Goal: Task Accomplishment & Management: Manage account settings

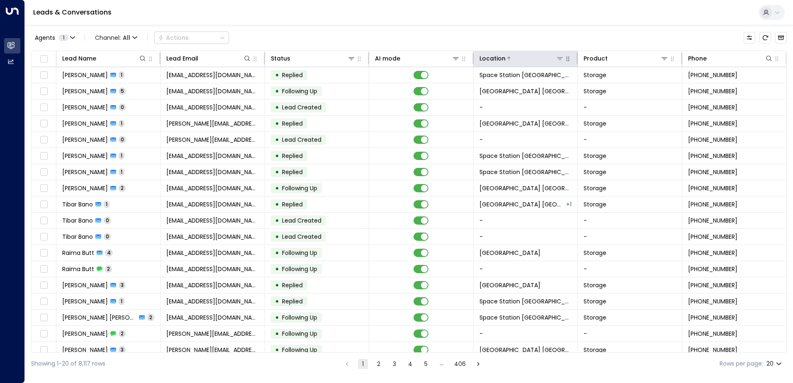
click at [559, 59] on icon at bounding box center [560, 58] width 6 height 3
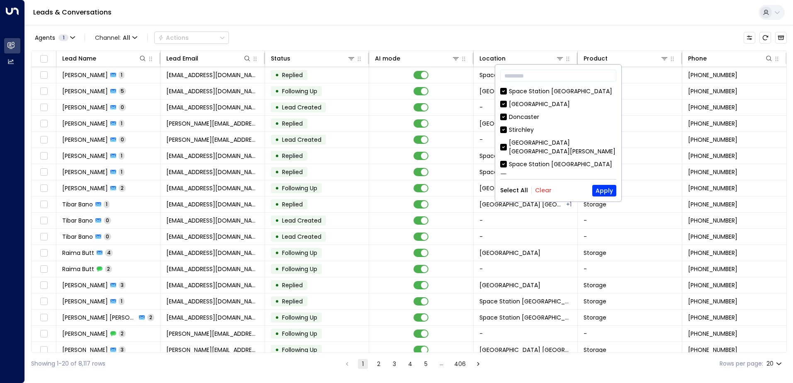
click at [540, 187] on button "Clear" at bounding box center [543, 190] width 17 height 7
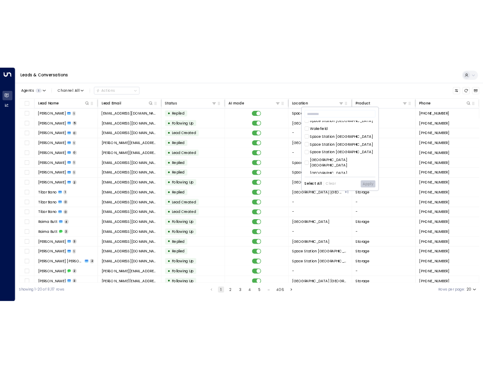
scroll to position [269, 0]
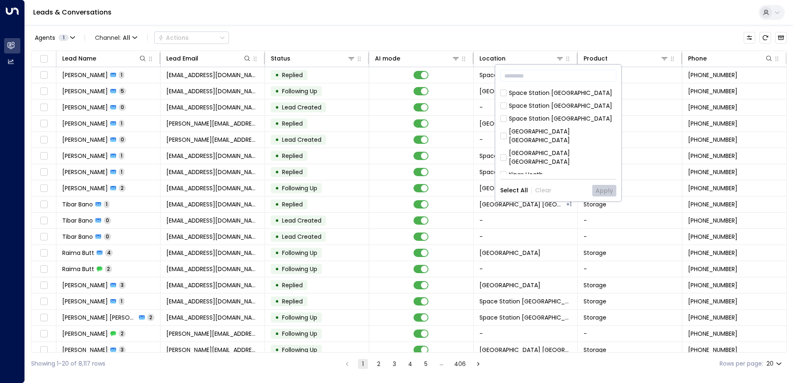
click at [579, 149] on div "[GEOGRAPHIC_DATA] [GEOGRAPHIC_DATA]" at bounding box center [562, 157] width 107 height 17
click at [605, 187] on button "Apply" at bounding box center [604, 191] width 24 height 12
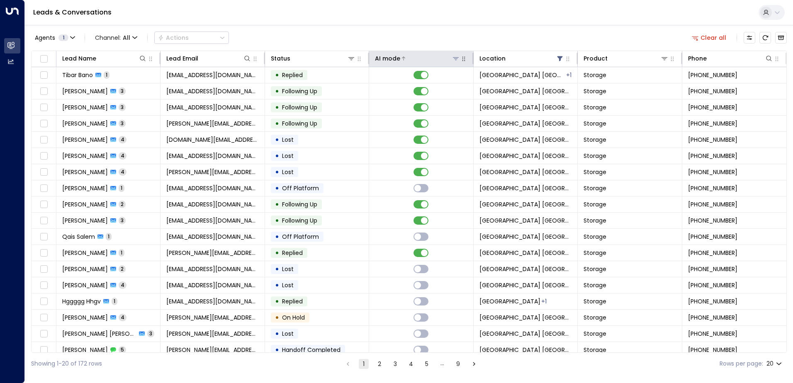
click at [397, 54] on div "AI mode" at bounding box center [387, 59] width 25 height 10
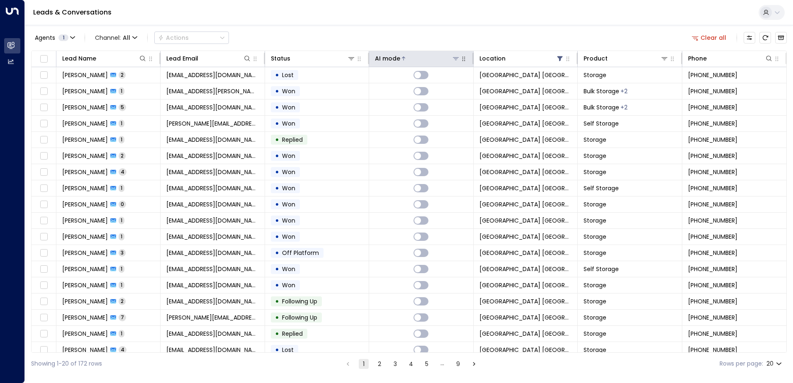
click at [397, 54] on div "AI mode" at bounding box center [387, 59] width 25 height 10
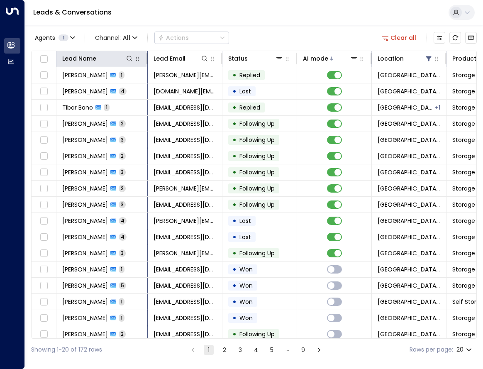
drag, startPoint x: 129, startPoint y: 54, endPoint x: 147, endPoint y: 54, distance: 17.8
click at [147, 54] on div at bounding box center [145, 59] width 5 height 12
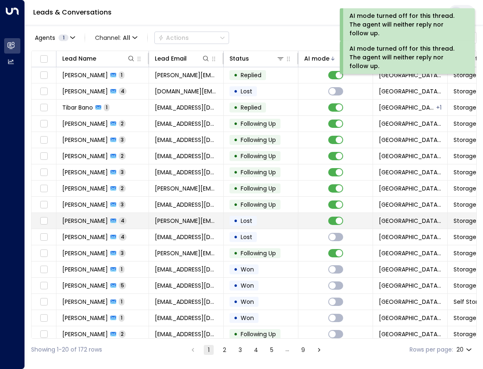
click at [317, 223] on td at bounding box center [335, 221] width 75 height 16
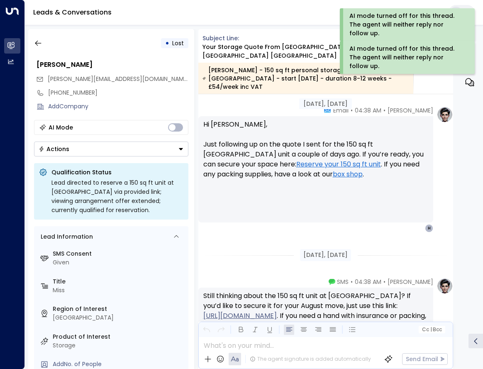
scroll to position [1031, 0]
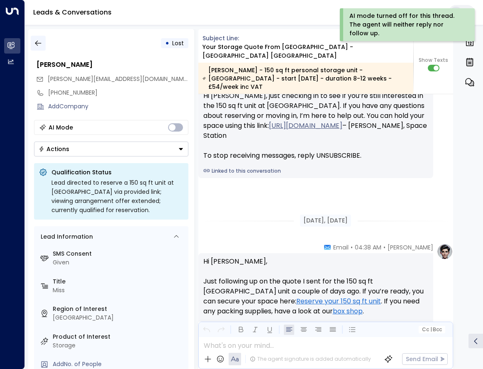
click at [35, 43] on icon "button" at bounding box center [38, 43] width 6 height 5
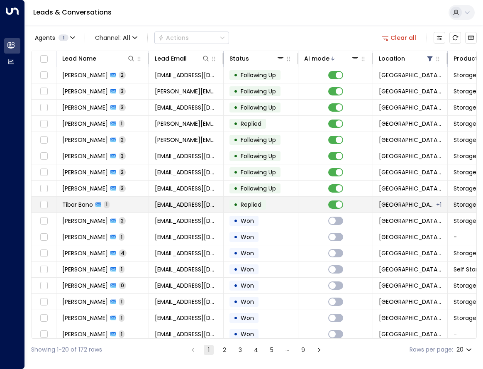
click at [282, 205] on td "• Replied" at bounding box center [261, 205] width 75 height 16
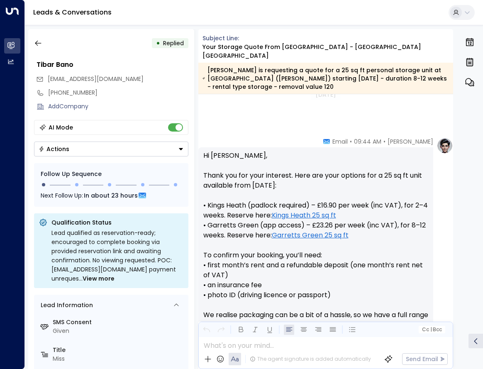
scroll to position [398, 0]
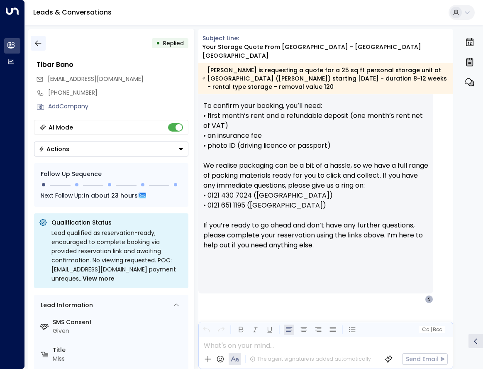
click at [41, 44] on icon "button" at bounding box center [38, 43] width 8 height 8
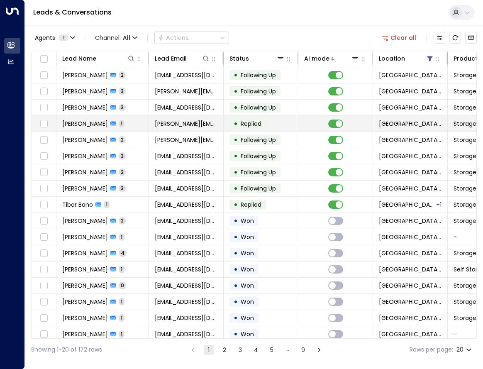
click at [272, 130] on td "• Replied" at bounding box center [261, 124] width 75 height 16
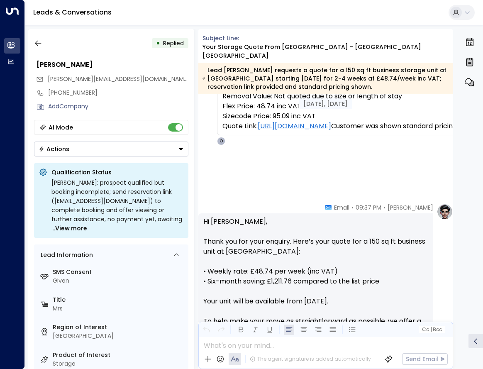
scroll to position [78, 0]
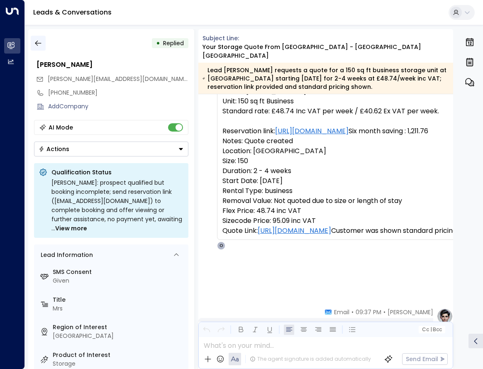
click at [44, 42] on button "button" at bounding box center [38, 43] width 15 height 15
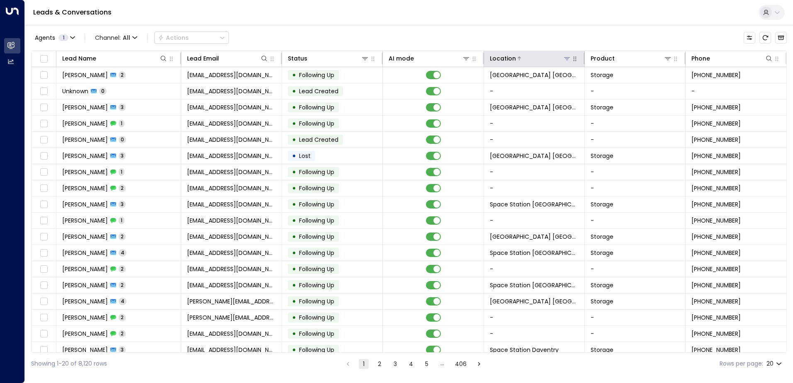
click at [482, 61] on icon at bounding box center [567, 58] width 7 height 7
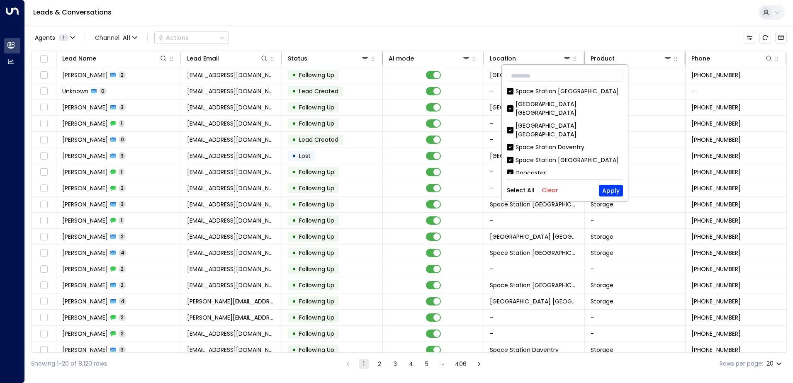
click at [482, 191] on button "Clear" at bounding box center [550, 190] width 17 height 7
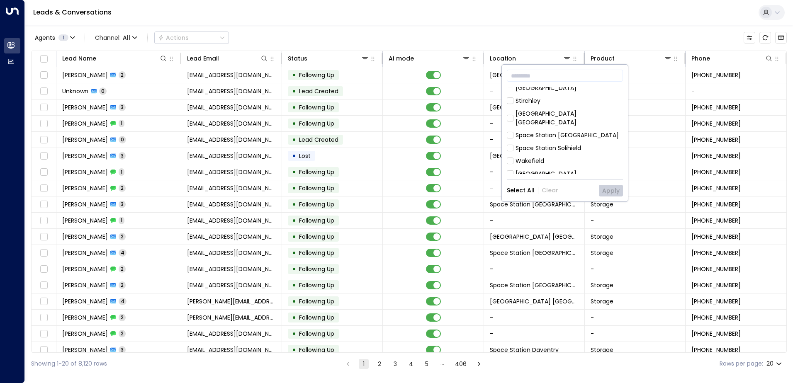
scroll to position [124, 0]
click at [482, 126] on div "Space Station [GEOGRAPHIC_DATA]" at bounding box center [567, 130] width 103 height 9
click at [482, 188] on button "Apply" at bounding box center [611, 191] width 24 height 12
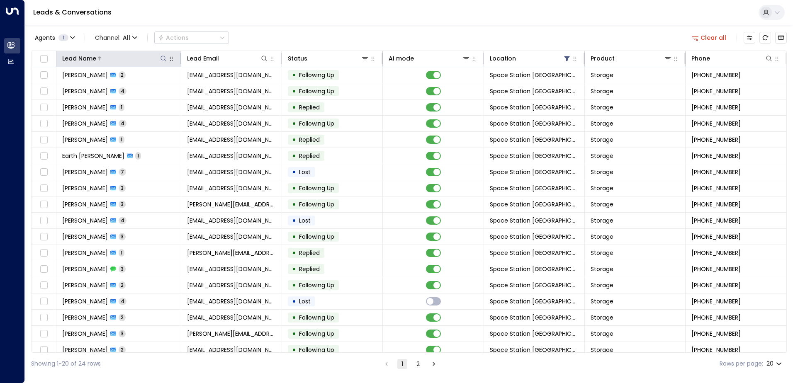
click at [162, 57] on icon at bounding box center [163, 58] width 7 height 7
type input "*"
type input "*****"
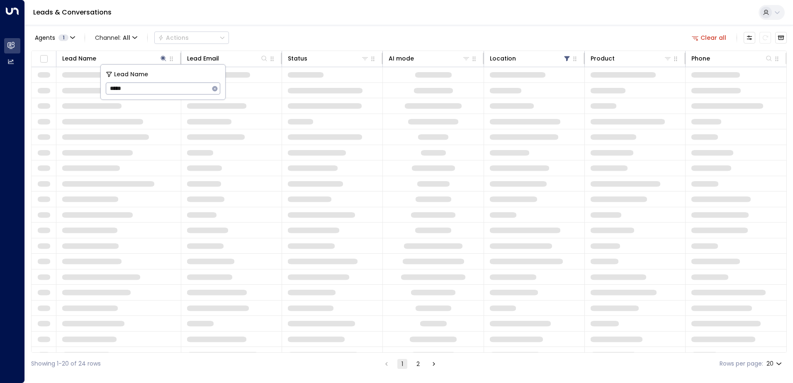
click at [311, 39] on div "Agents 1 Channel: All Actions Clear all" at bounding box center [409, 37] width 756 height 17
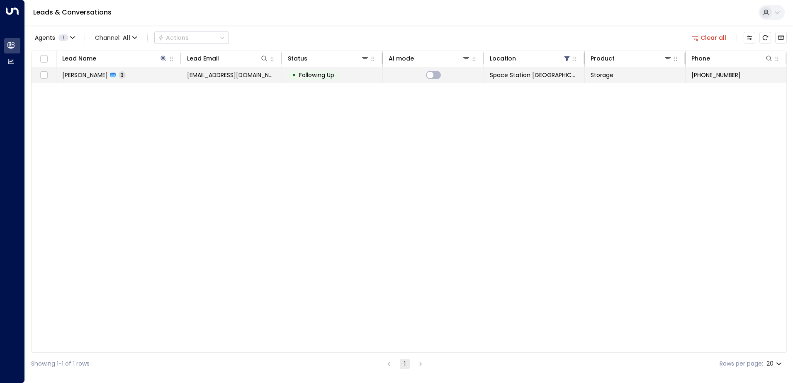
click at [138, 73] on td "[PERSON_NAME] 3" at bounding box center [118, 75] width 125 height 16
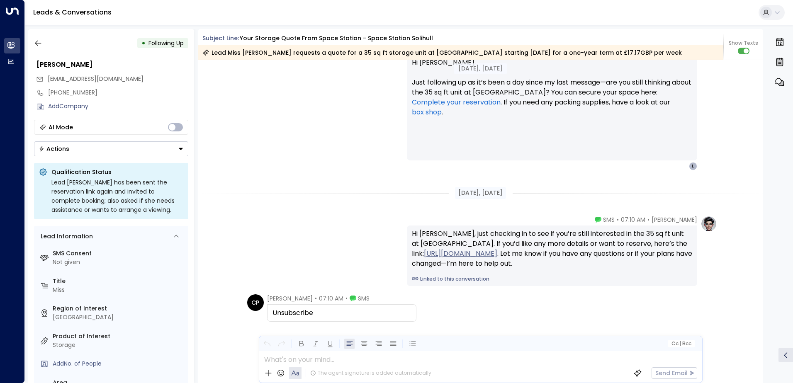
scroll to position [1126, 0]
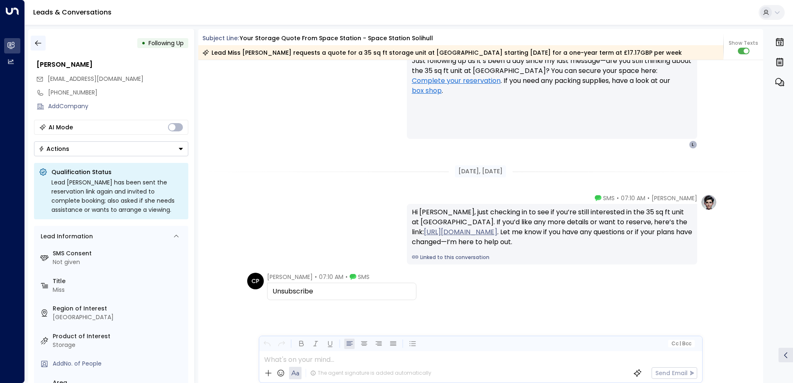
click at [44, 44] on button "button" at bounding box center [38, 43] width 15 height 15
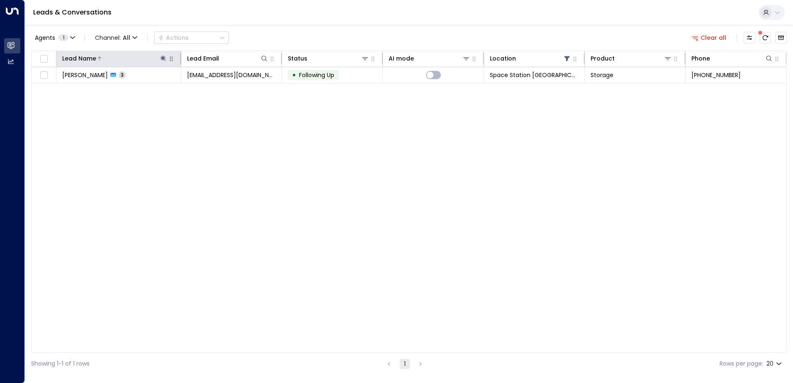
click at [161, 60] on icon at bounding box center [163, 58] width 7 height 7
click at [215, 89] on icon "button" at bounding box center [215, 88] width 5 height 5
click at [326, 24] on div "Leads & Conversations" at bounding box center [409, 12] width 768 height 25
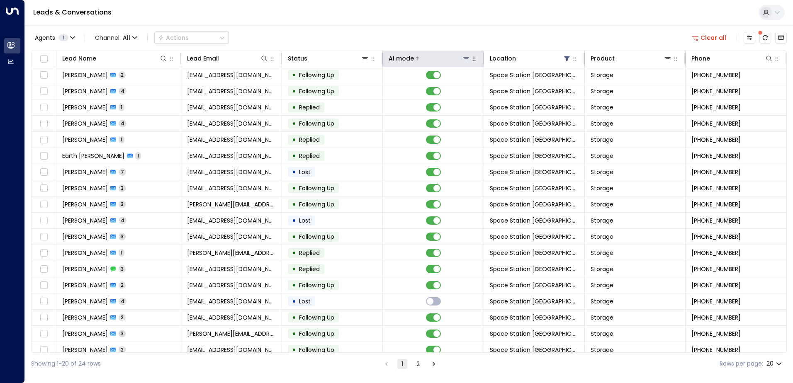
click at [425, 54] on div "AI mode" at bounding box center [429, 59] width 81 height 10
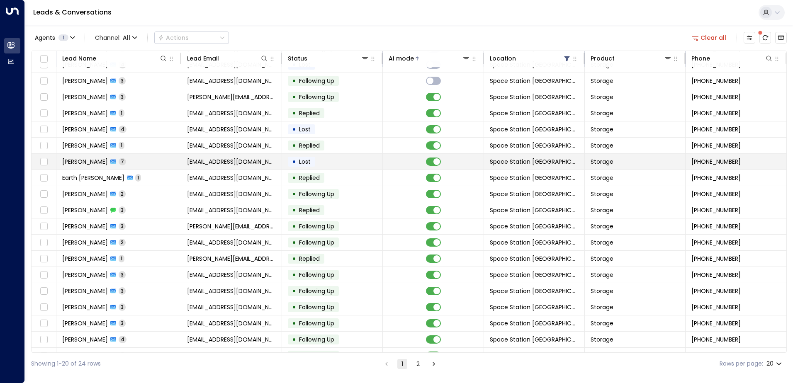
scroll to position [41, 0]
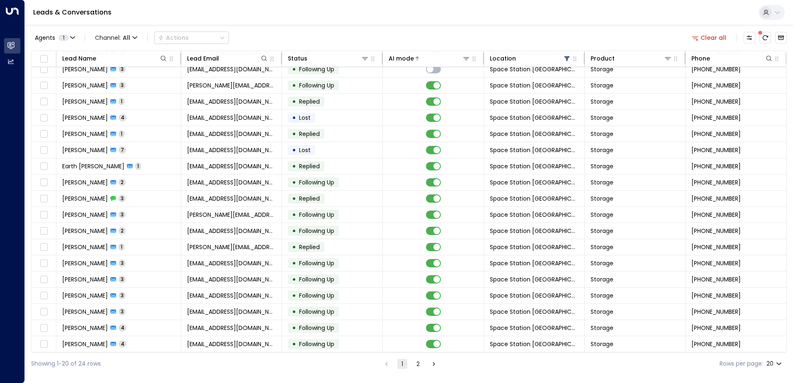
click at [440, 51] on div "Lead Name Lead Email Status AI mode Location Product Phone [PERSON_NAME] 2 [EMA…" at bounding box center [409, 202] width 756 height 302
click at [437, 58] on div at bounding box center [442, 58] width 56 height 8
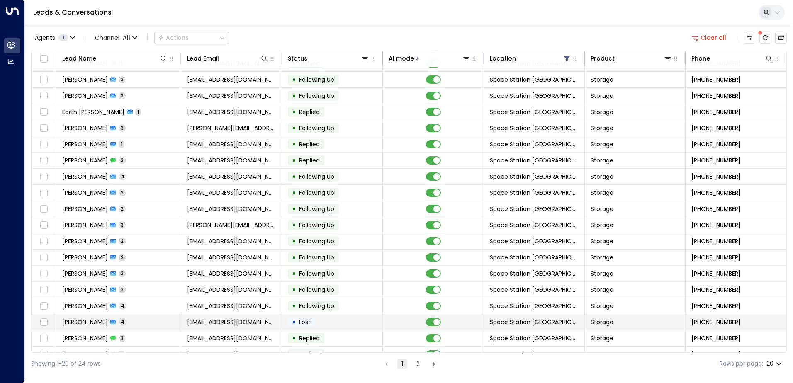
scroll to position [41, 0]
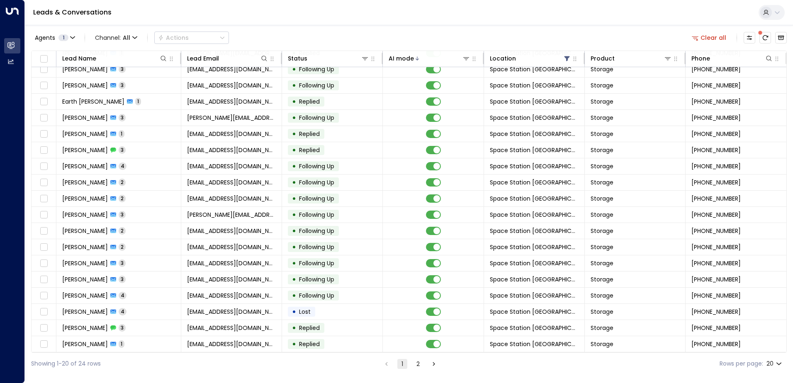
click at [482, 363] on body "Overview Leads & Conversations Leads & Conversations Analytics Analytics Leads …" at bounding box center [396, 187] width 793 height 375
click at [482, 353] on li "50" at bounding box center [774, 351] width 24 height 15
type input "**"
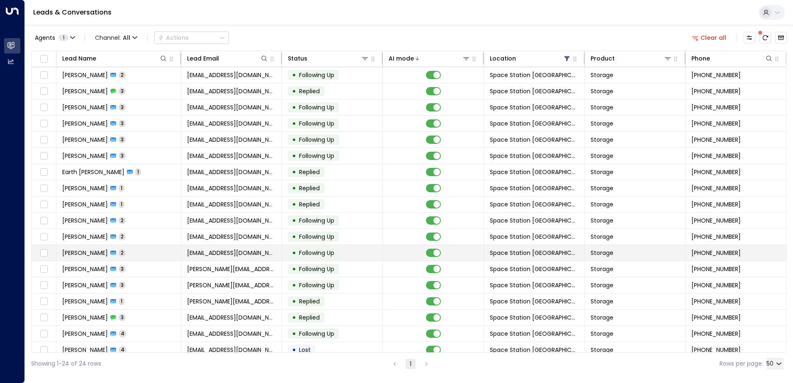
scroll to position [105, 0]
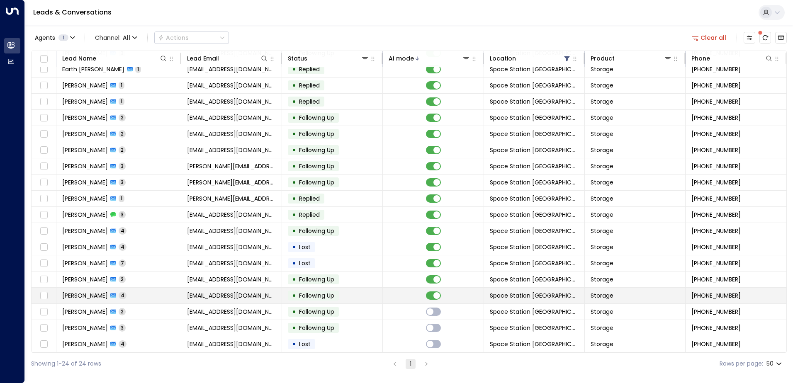
click at [334, 295] on span "Following Up" at bounding box center [316, 296] width 35 height 8
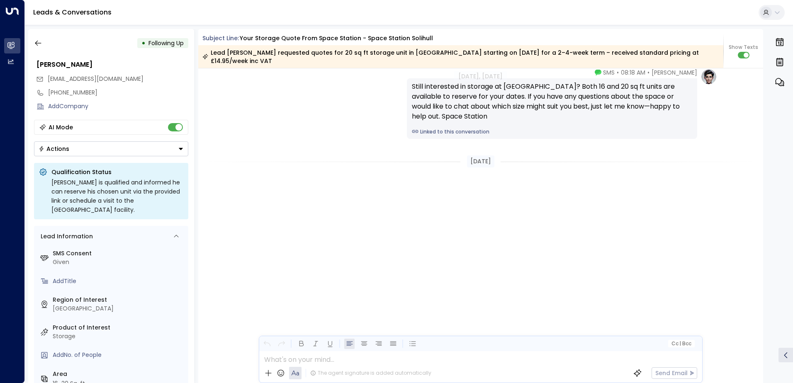
scroll to position [875, 0]
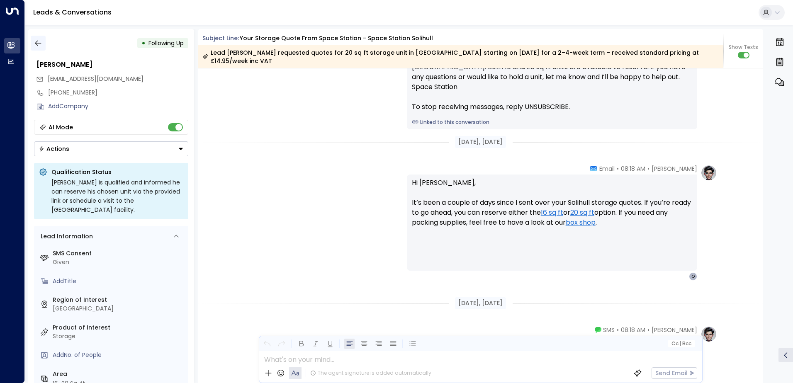
click at [37, 41] on icon "button" at bounding box center [38, 43] width 8 height 8
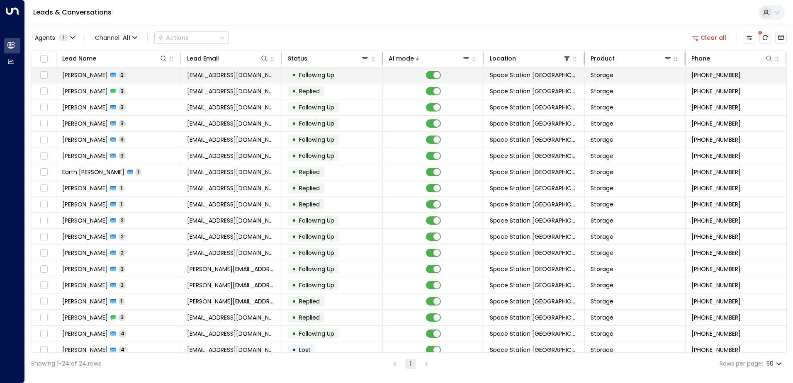
click at [300, 82] on td "• Following Up" at bounding box center [332, 75] width 101 height 16
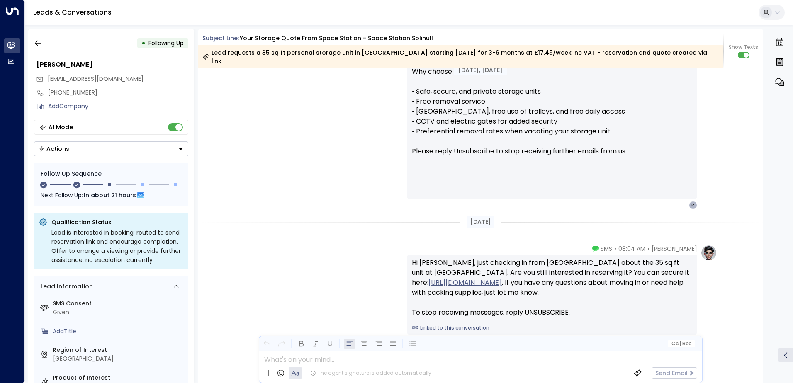
scroll to position [605, 0]
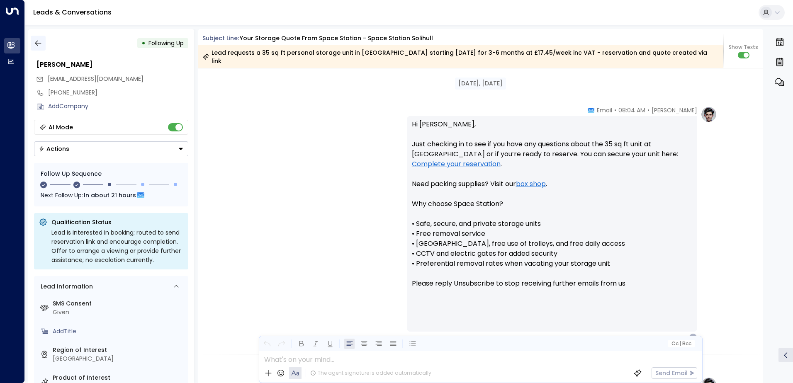
click at [41, 37] on button "button" at bounding box center [38, 43] width 15 height 15
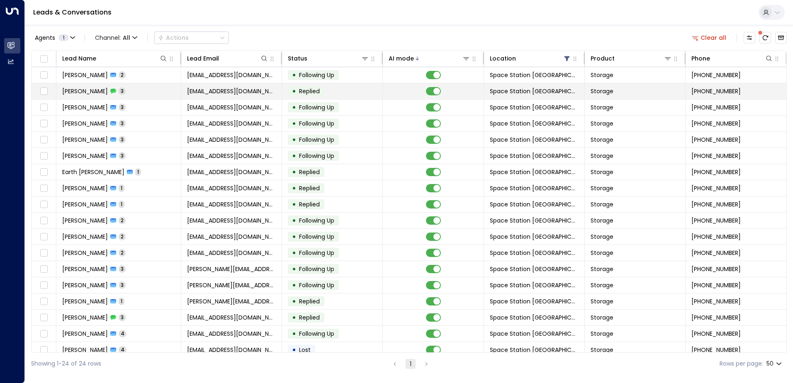
click at [315, 93] on span "Replied" at bounding box center [309, 91] width 21 height 8
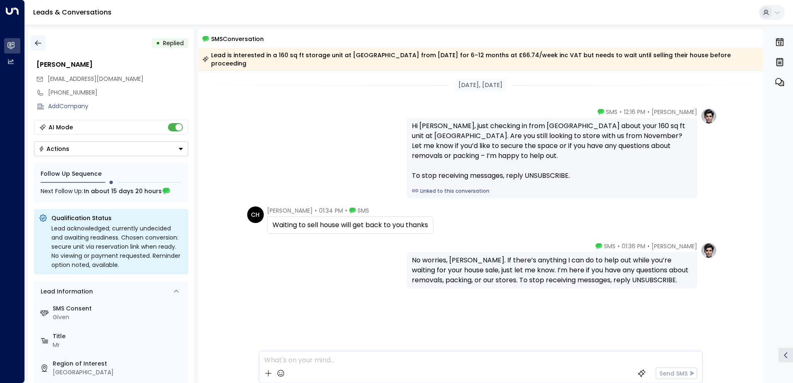
click at [41, 42] on icon "button" at bounding box center [38, 43] width 8 height 8
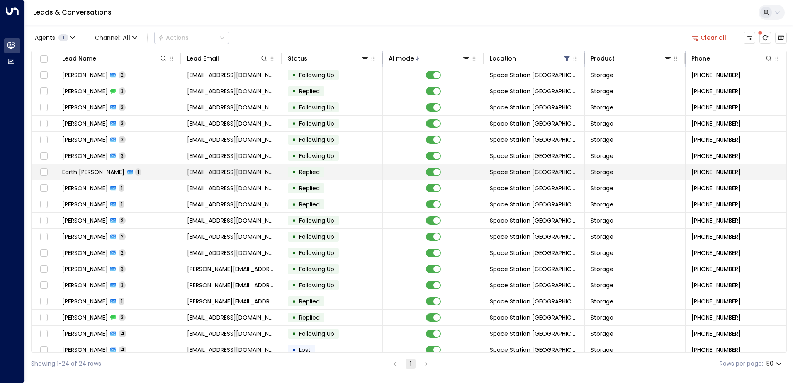
click at [317, 174] on span "Replied" at bounding box center [309, 172] width 21 height 8
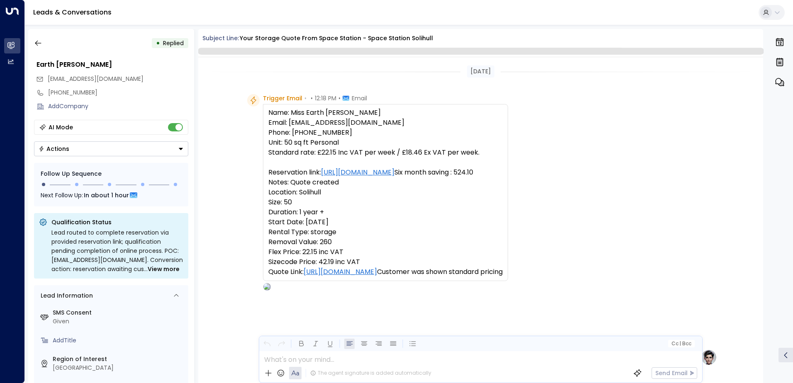
scroll to position [424, 0]
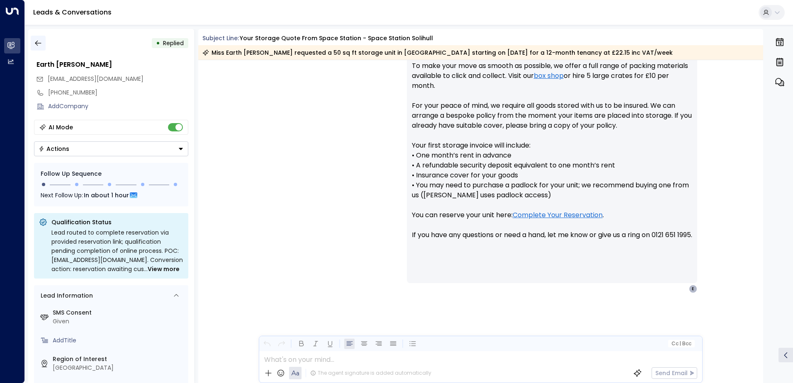
click at [41, 46] on icon "button" at bounding box center [38, 43] width 8 height 8
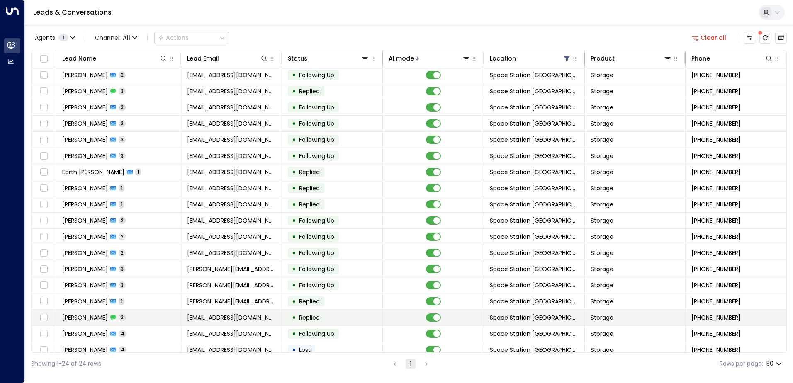
click at [329, 310] on td "• Replied" at bounding box center [332, 318] width 101 height 16
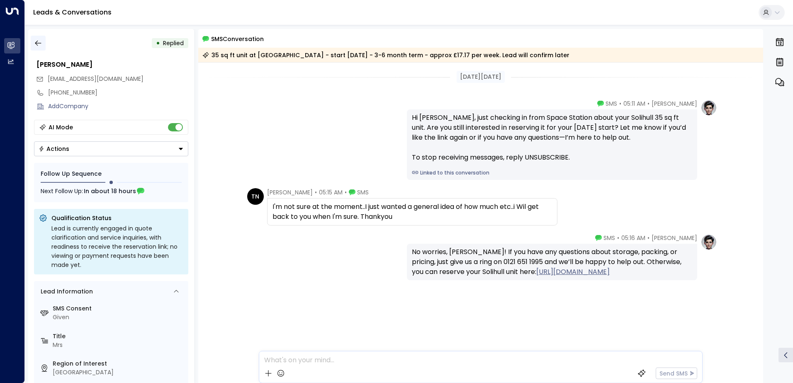
click at [39, 47] on button "button" at bounding box center [38, 43] width 15 height 15
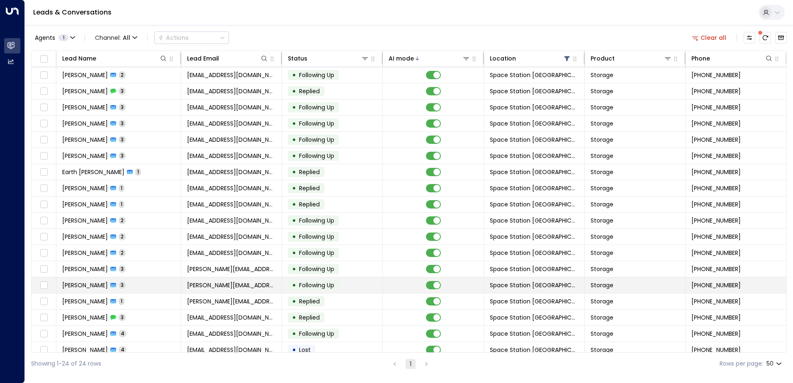
scroll to position [105, 0]
